Goal: Information Seeking & Learning: Learn about a topic

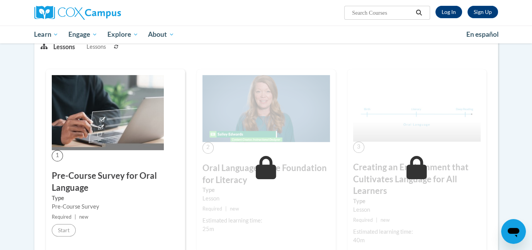
scroll to position [46, 0]
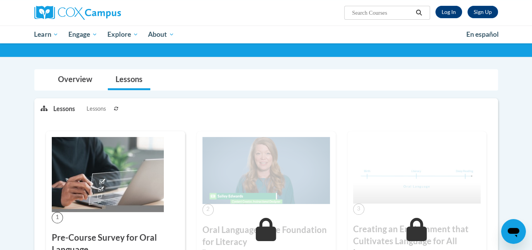
click at [138, 221] on div "1 Pre-Course Survey for Oral Language Type Pre-Course Survey Required | new Sta…" at bounding box center [115, 222] width 139 height 183
click at [149, 197] on img at bounding box center [108, 174] width 112 height 75
click at [116, 236] on h3 "Pre-Course Survey for Oral Language" at bounding box center [115, 243] width 127 height 24
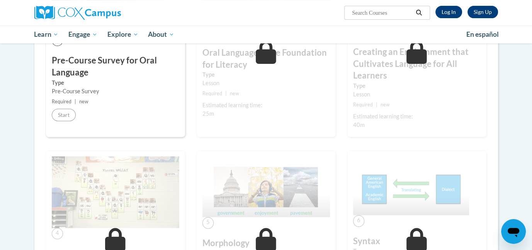
scroll to position [232, 0]
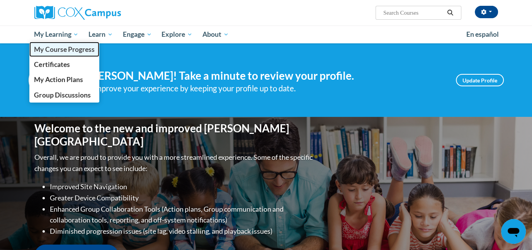
click at [54, 53] on span "My Course Progress" at bounding box center [64, 49] width 60 height 8
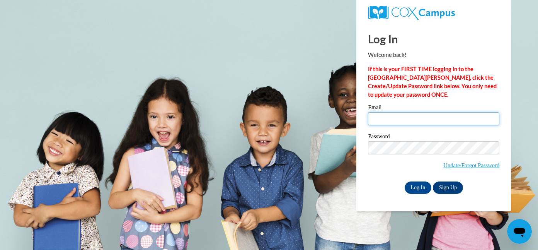
click at [390, 119] on input "Email" at bounding box center [433, 118] width 131 height 13
type input "[EMAIL_ADDRESS][PERSON_NAME][DOMAIN_NAME]"
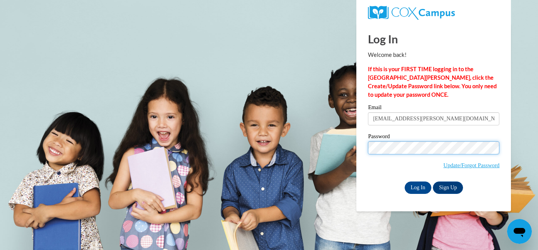
click at [412, 127] on div "Email donut.testa@gmail.com Password Update/Forgot Password Log In Sign Up OR" at bounding box center [433, 148] width 131 height 89
click at [404, 181] on input "Log In" at bounding box center [417, 187] width 27 height 12
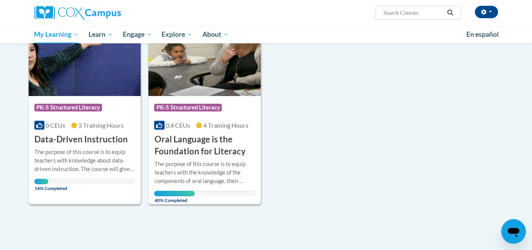
scroll to position [139, 0]
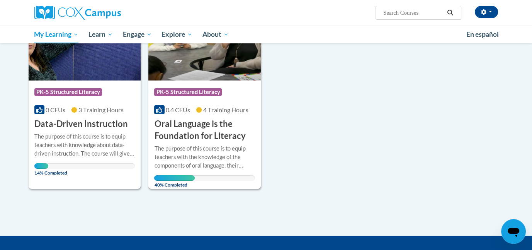
click at [181, 128] on h3 "Oral Language is the Foundation for Literacy" at bounding box center [204, 130] width 101 height 24
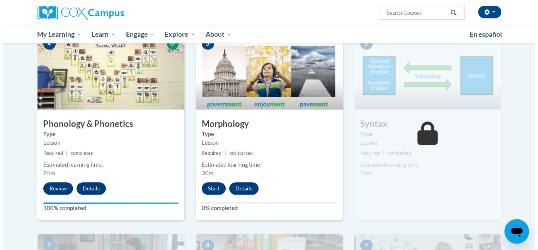
scroll to position [386, 0]
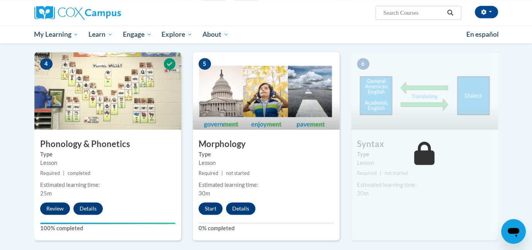
click at [216, 215] on div "5 Morphology Type Lesson Required | not started Estimated learning time: 30m St…" at bounding box center [266, 146] width 147 height 188
click at [211, 207] on button "Start" at bounding box center [211, 208] width 24 height 12
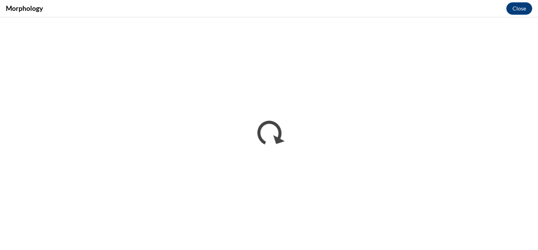
scroll to position [0, 0]
